Goal: Navigation & Orientation: Find specific page/section

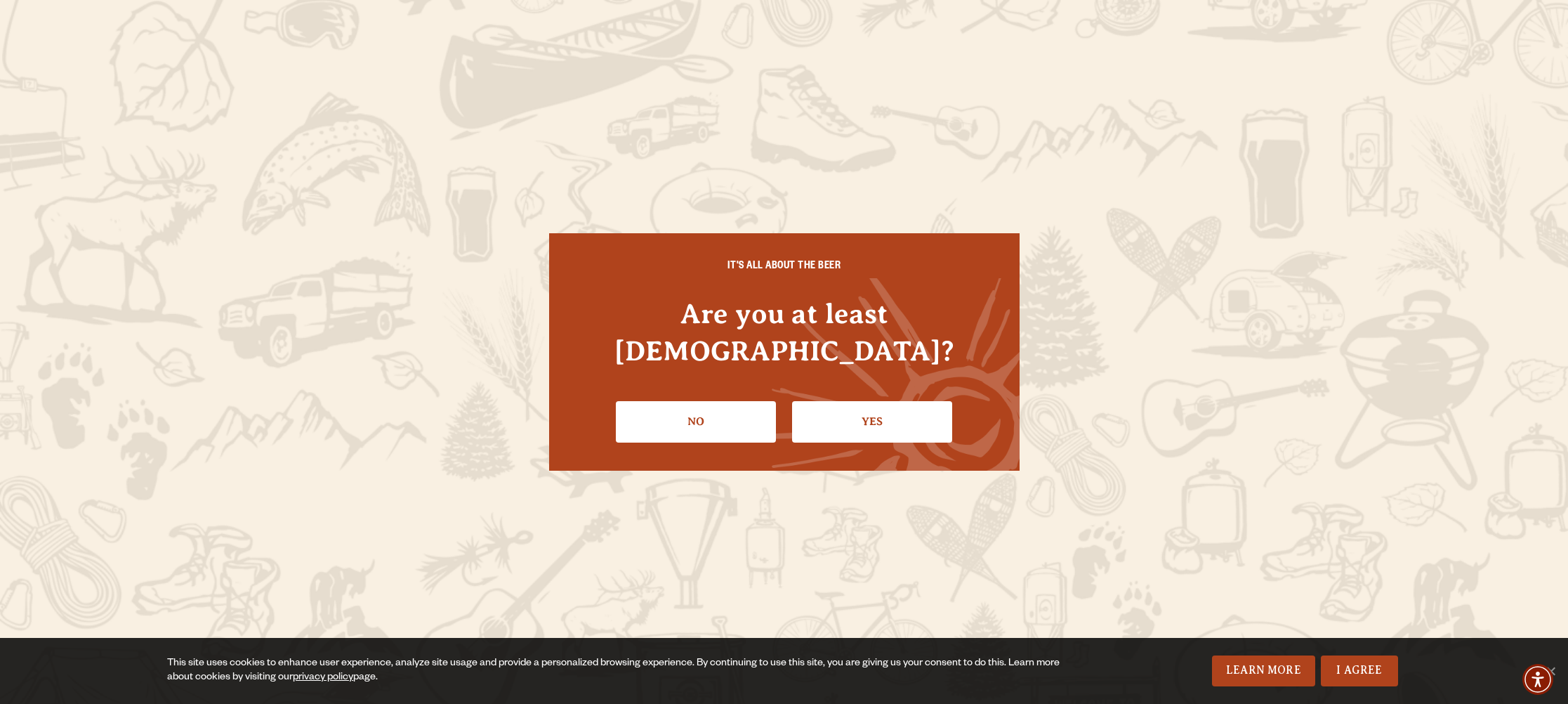
click at [844, 406] on link "Yes" at bounding box center [872, 421] width 160 height 41
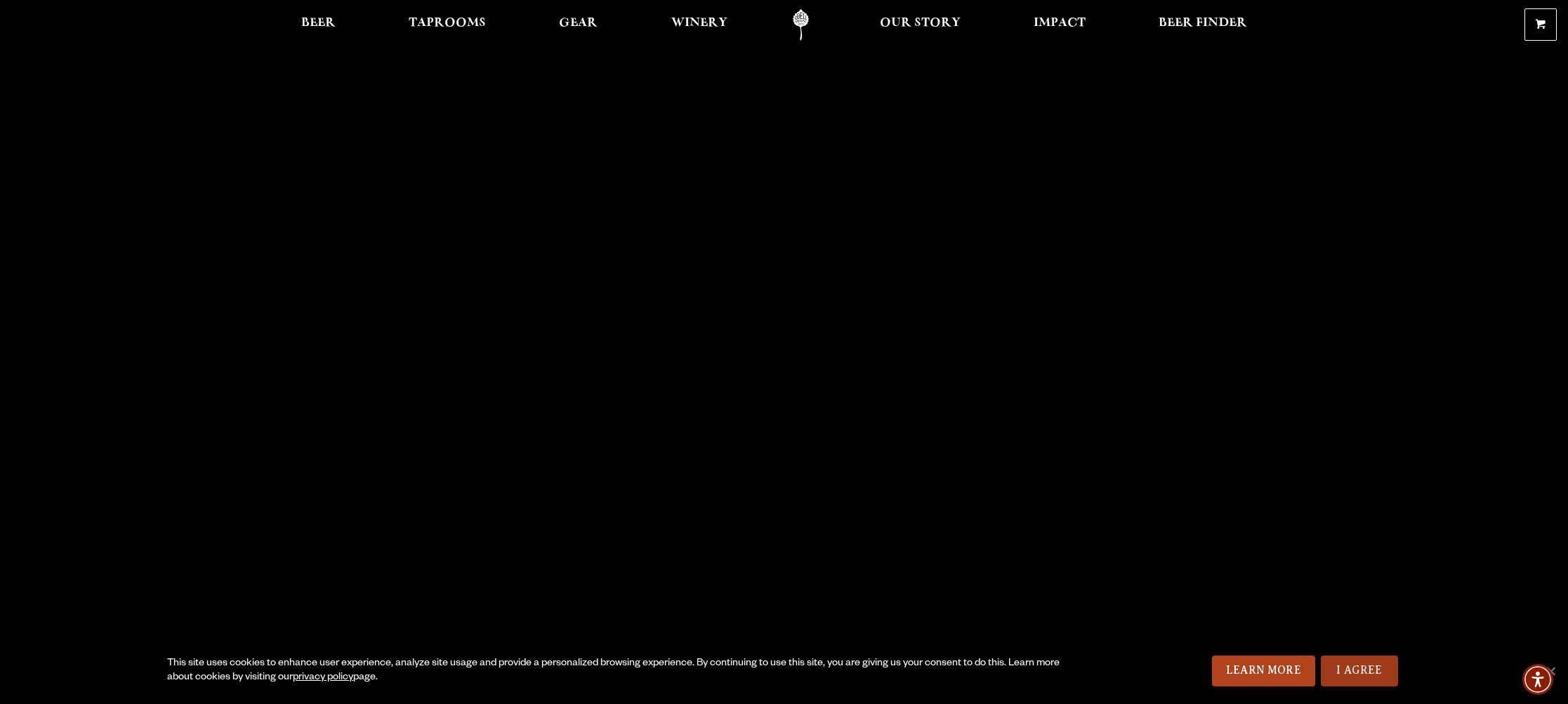
click at [1352, 666] on link "I Agree" at bounding box center [1360, 671] width 77 height 31
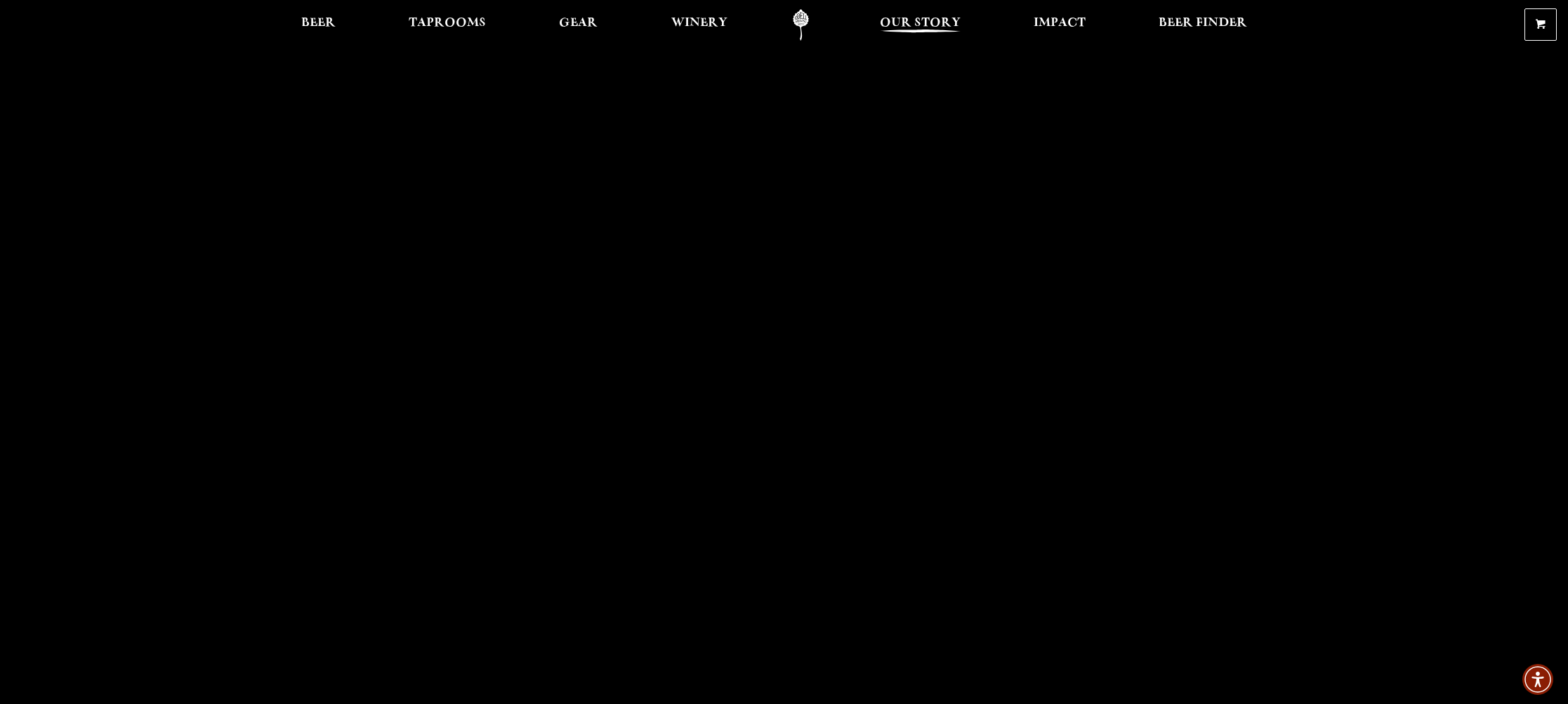
click at [909, 20] on span "Our Story" at bounding box center [920, 23] width 81 height 11
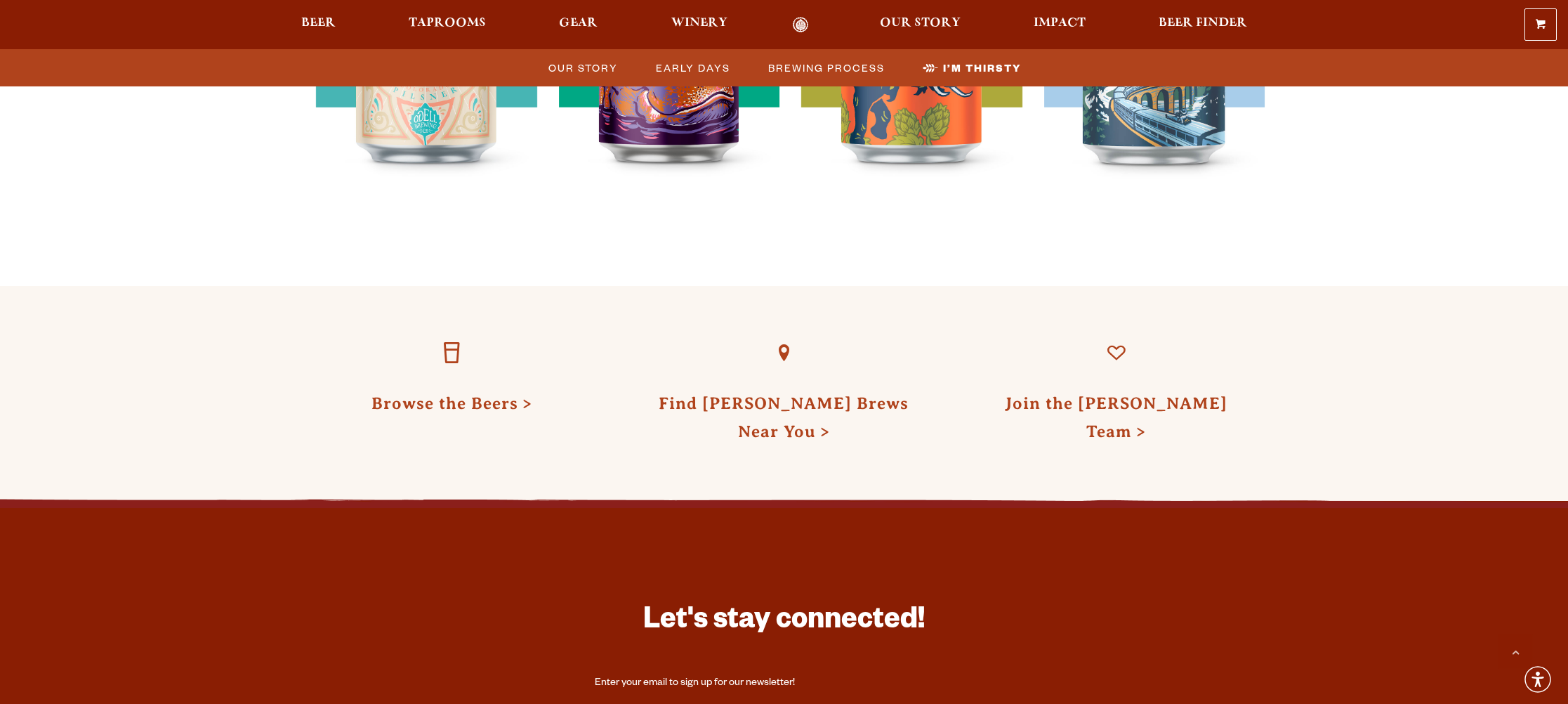
scroll to position [4238, 0]
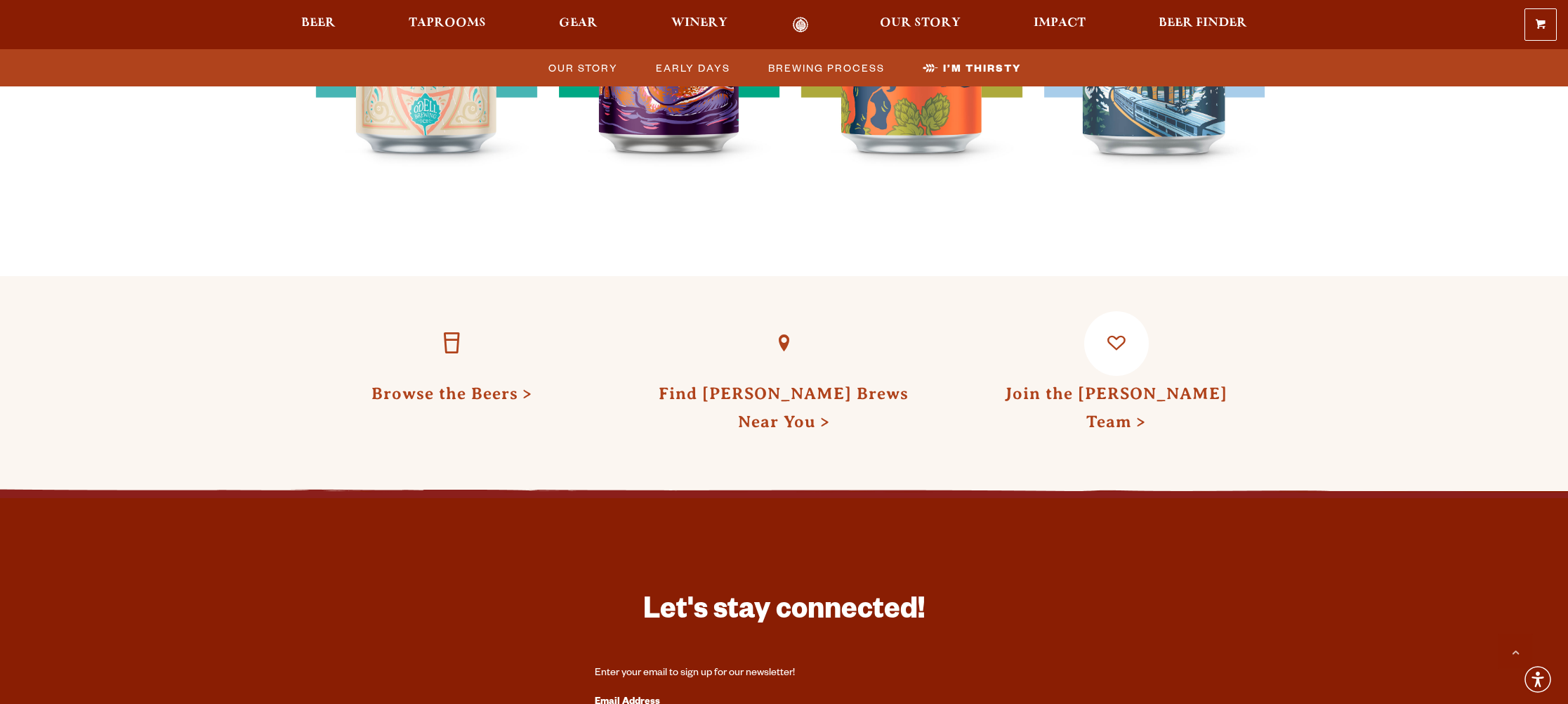
click at [1064, 384] on link "Join the Odell Team" at bounding box center [1116, 407] width 223 height 46
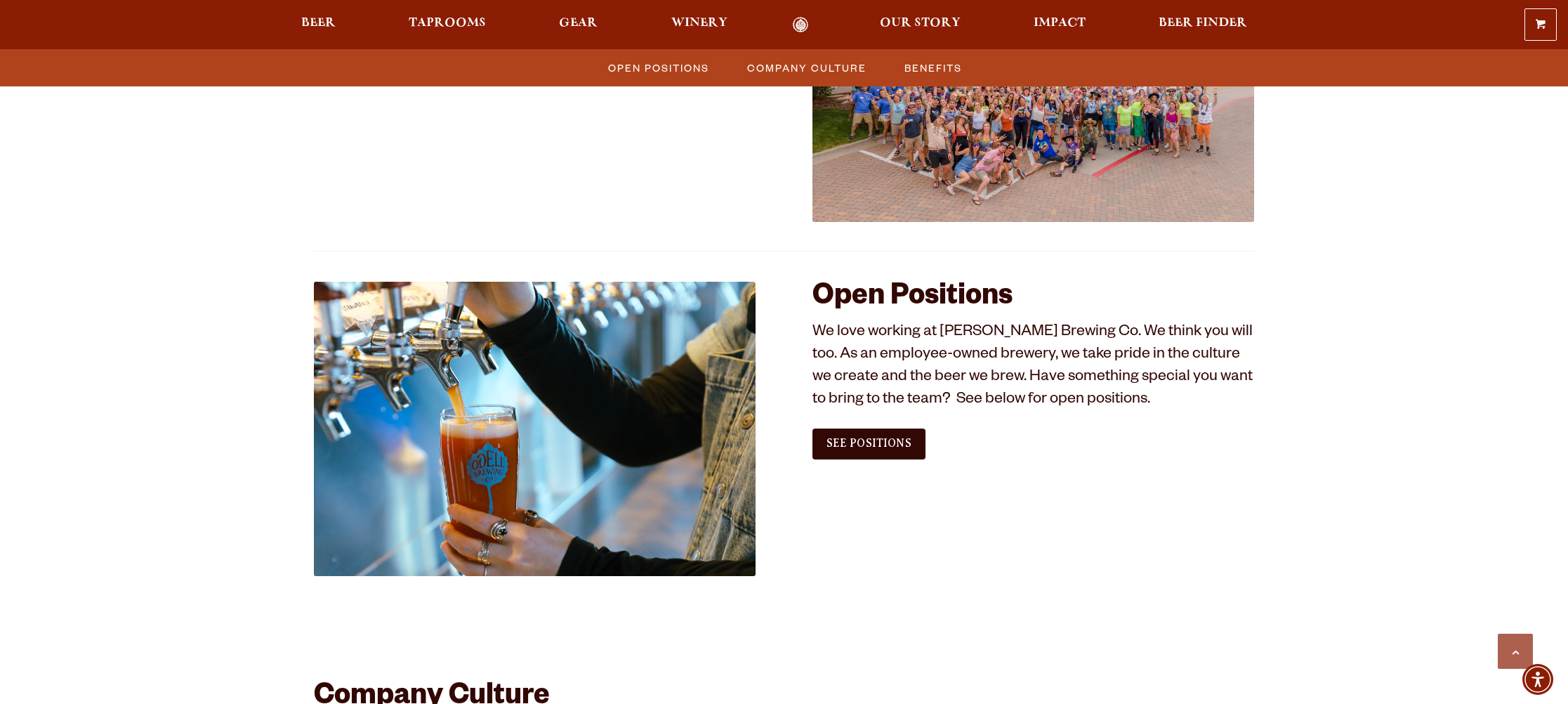
scroll to position [641, 0]
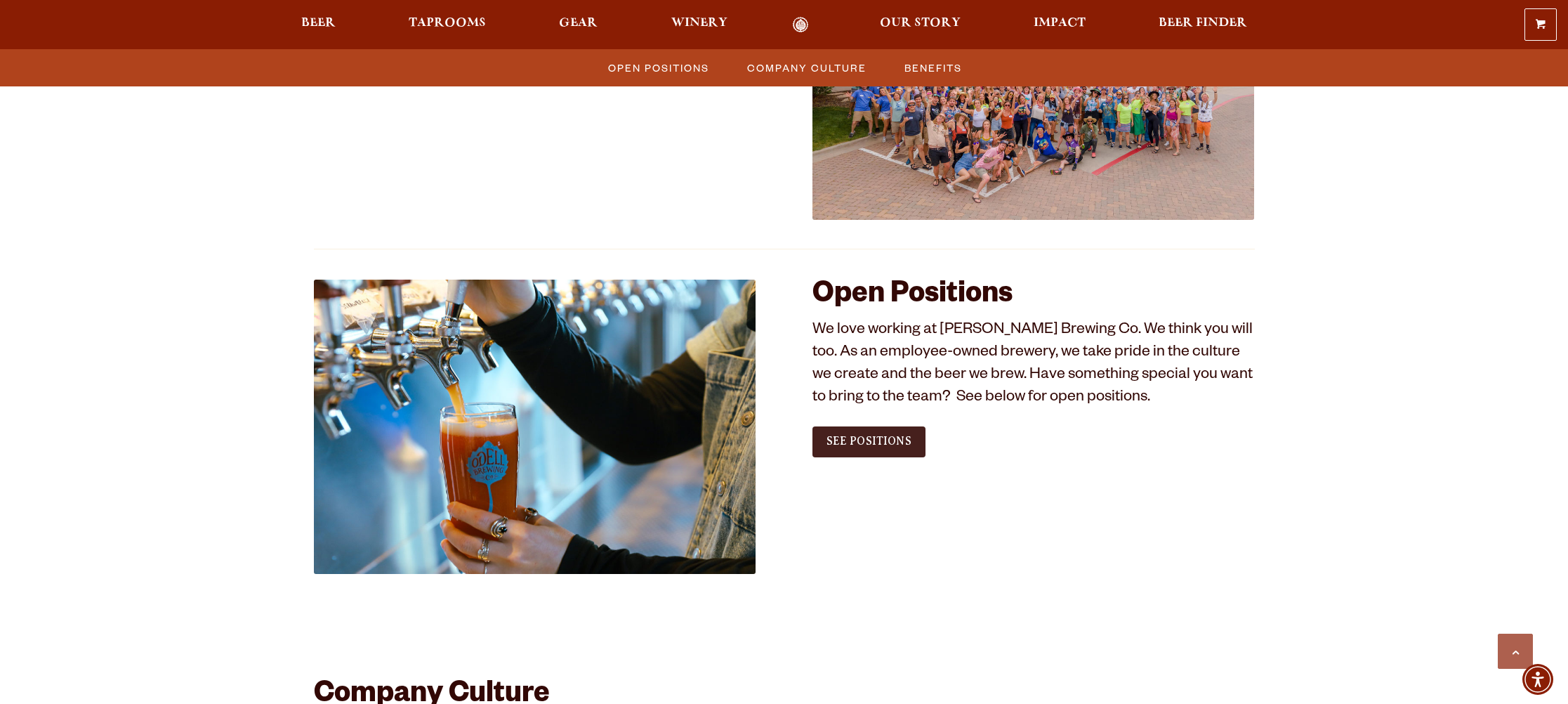
click at [859, 438] on span "See Positions" at bounding box center [869, 441] width 85 height 13
click at [919, 23] on span "Our Story" at bounding box center [920, 23] width 81 height 11
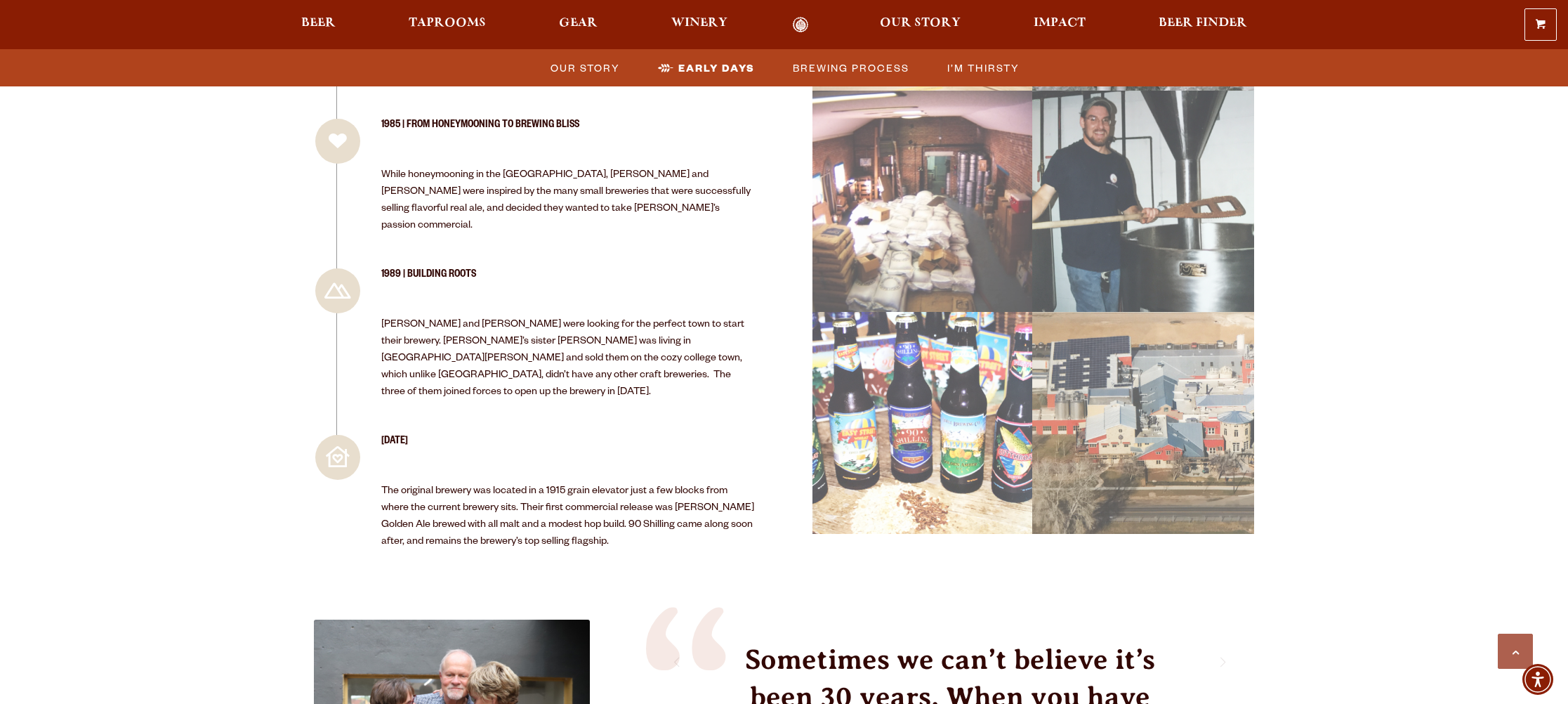
scroll to position [310, 0]
